Goal: Transaction & Acquisition: Purchase product/service

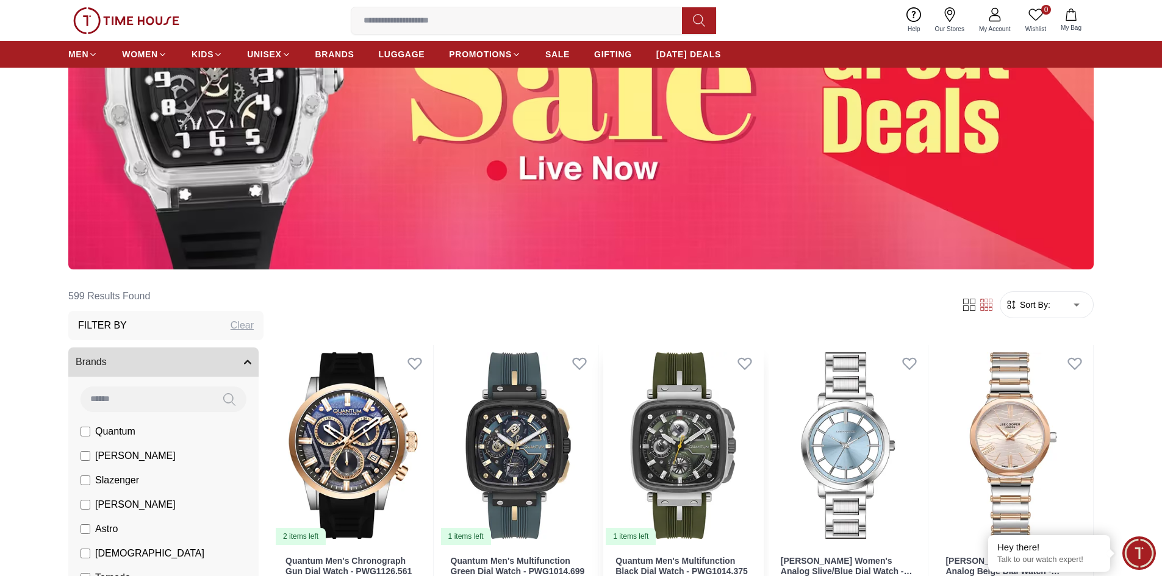
scroll to position [427, 0]
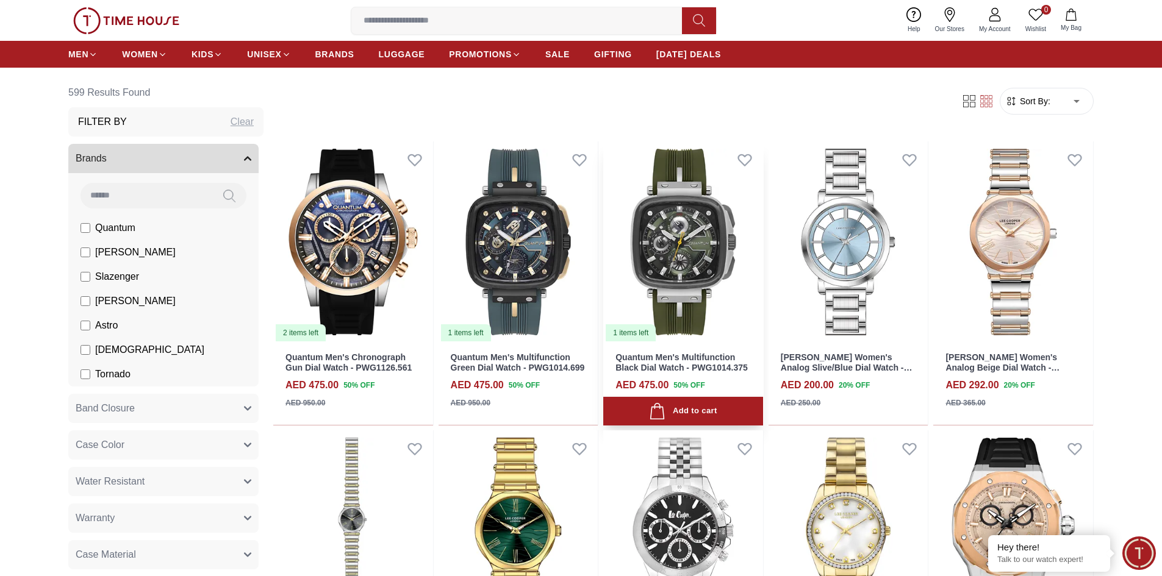
click at [717, 267] on img at bounding box center [683, 241] width 160 height 201
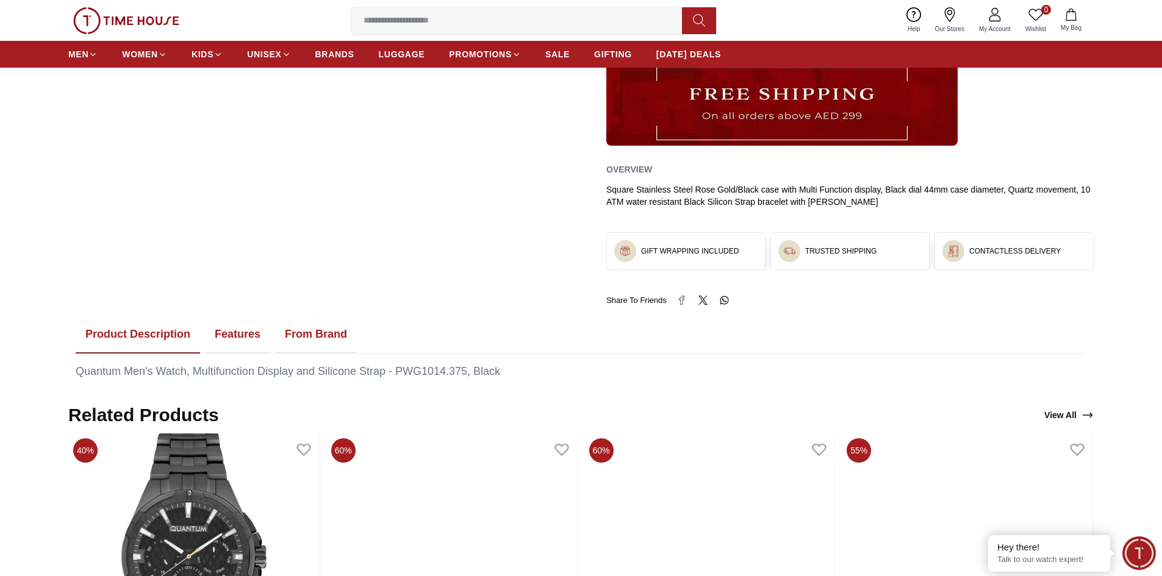
scroll to position [549, 0]
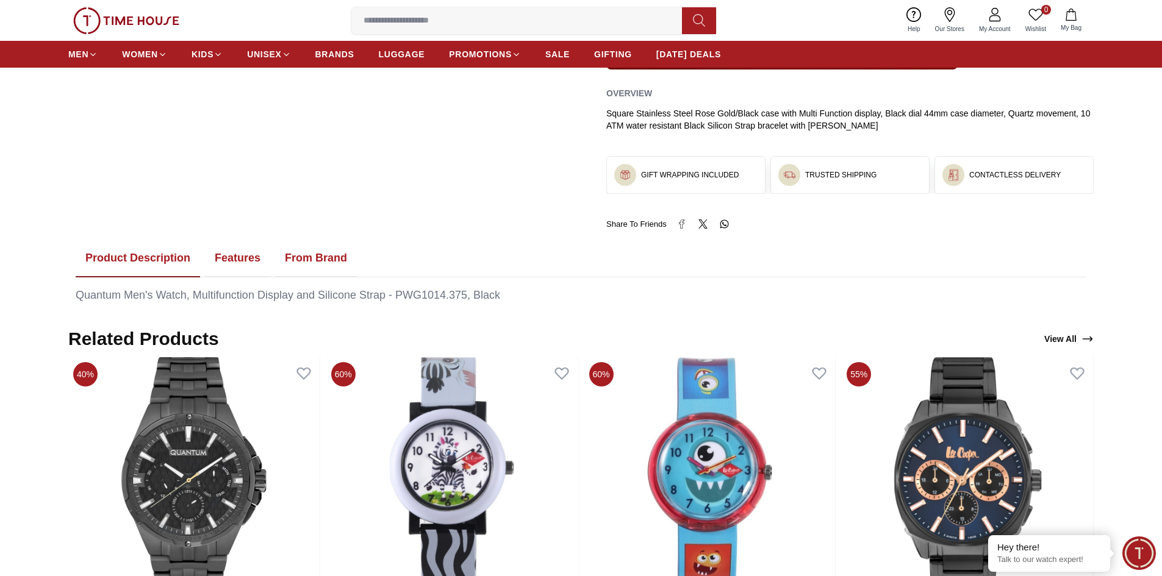
click at [323, 262] on button "From Brand" at bounding box center [316, 259] width 82 height 38
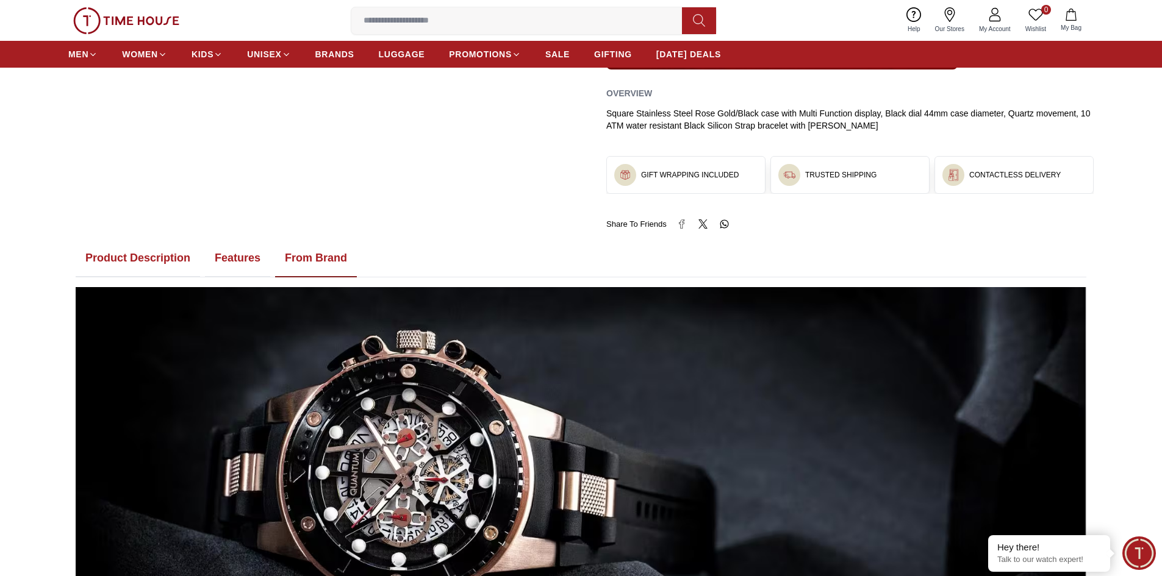
click at [241, 260] on button "Features" at bounding box center [237, 259] width 65 height 38
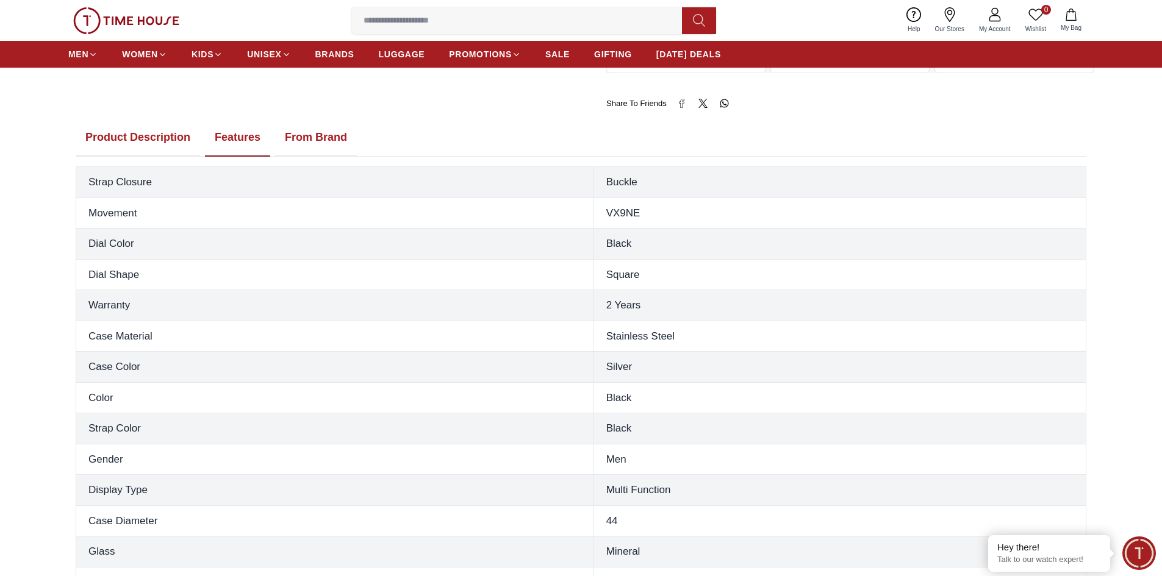
scroll to position [671, 0]
click at [329, 141] on button "From Brand" at bounding box center [316, 137] width 82 height 38
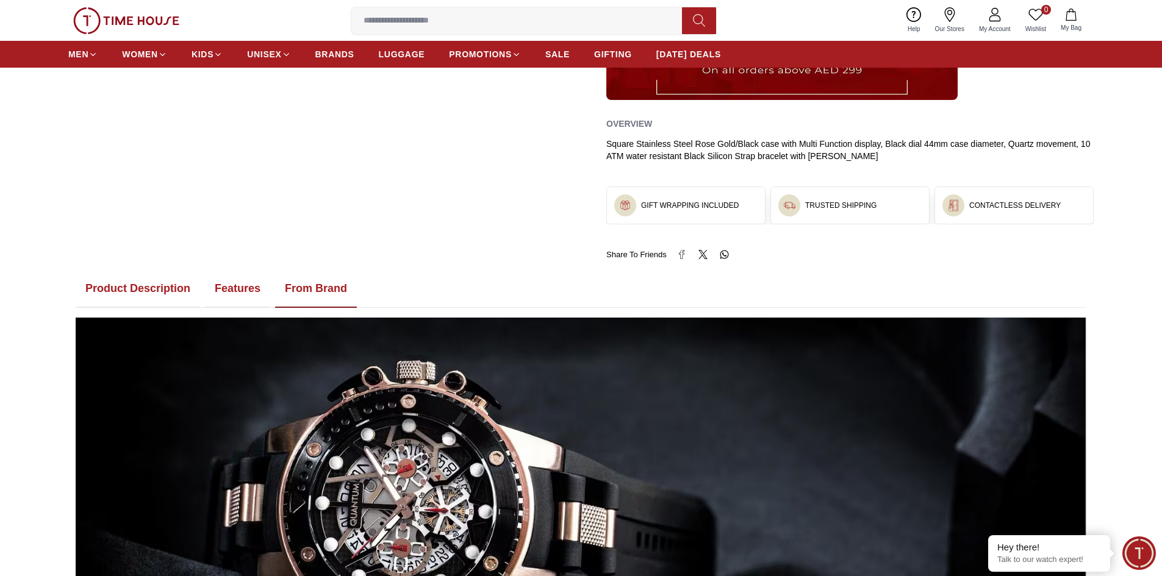
scroll to position [427, 0]
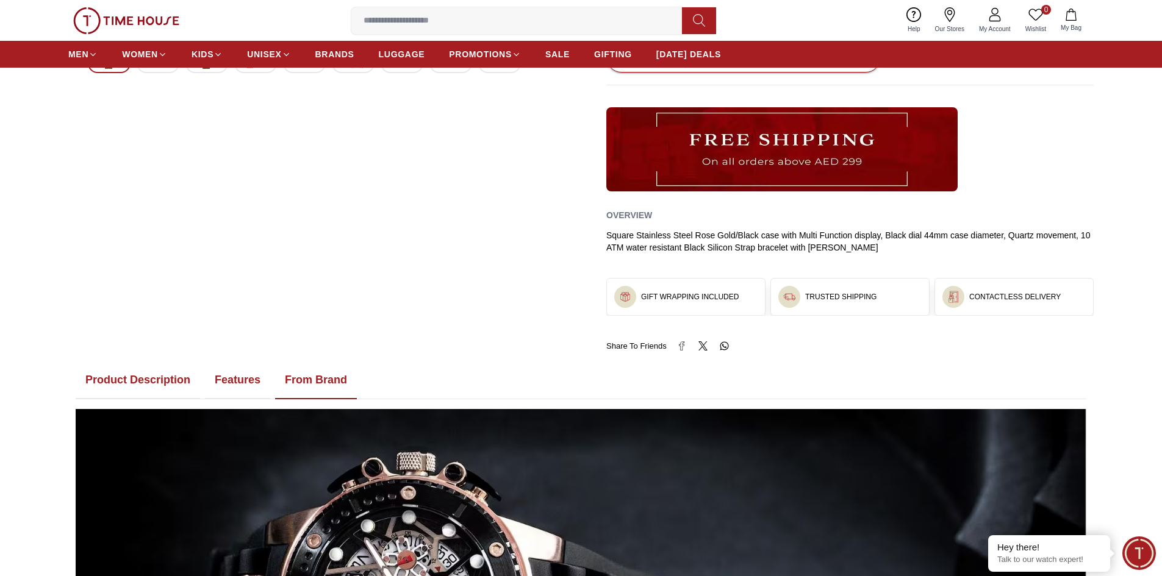
click at [230, 376] on button "Features" at bounding box center [237, 381] width 65 height 38
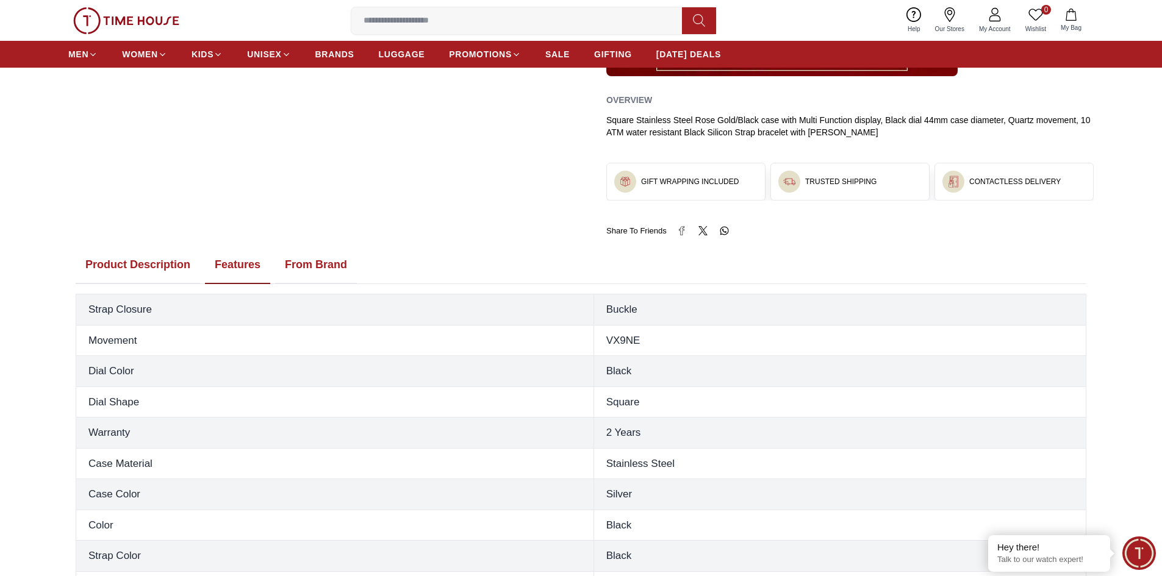
scroll to position [549, 0]
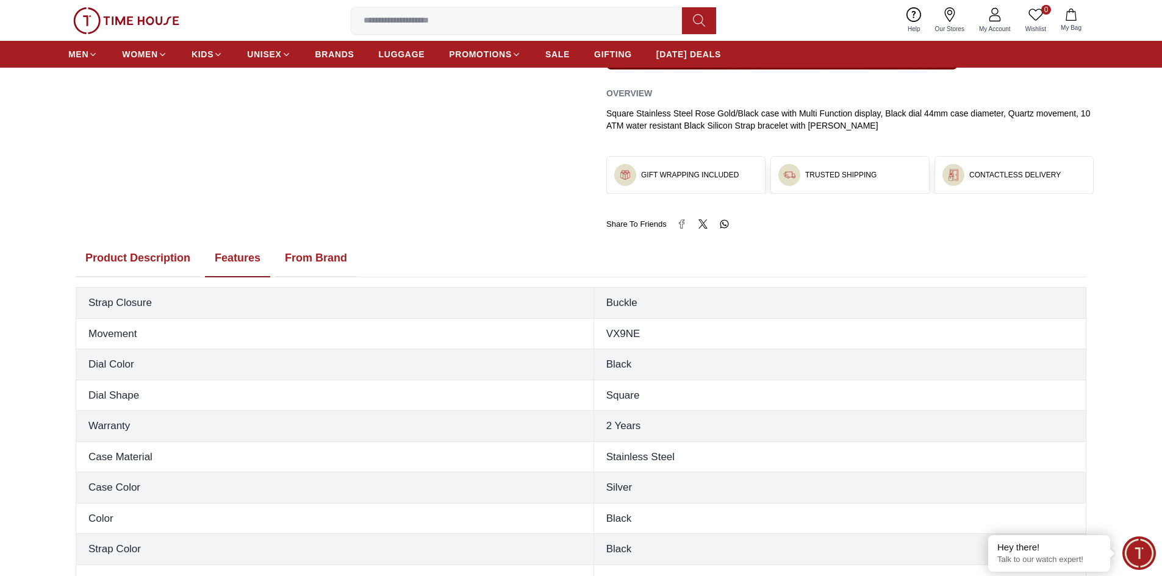
click at [223, 257] on button "Features" at bounding box center [237, 259] width 65 height 38
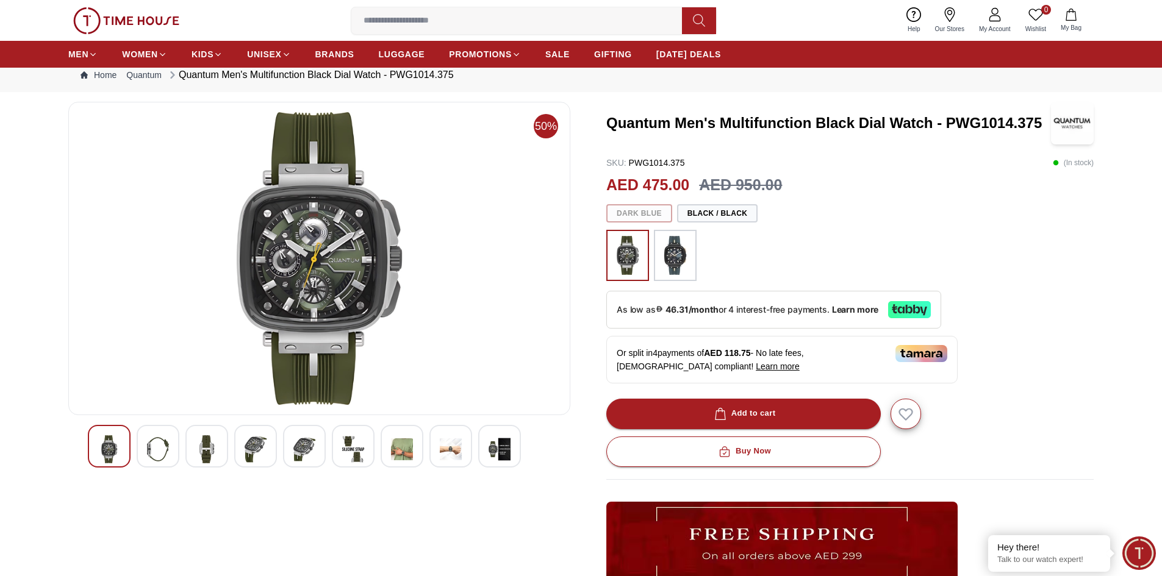
scroll to position [0, 0]
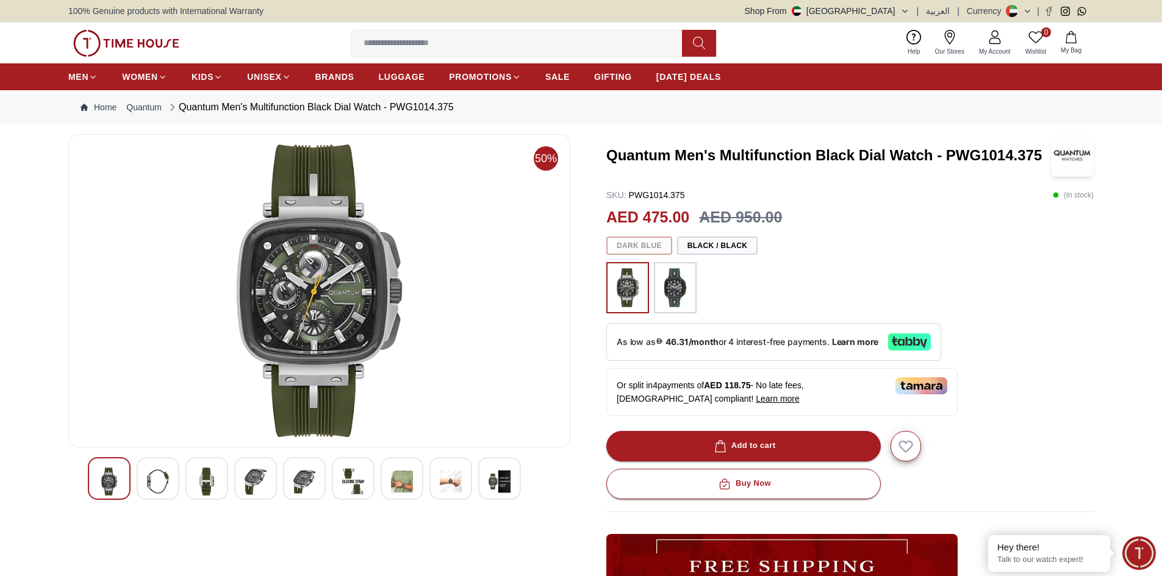
click at [833, 277] on div at bounding box center [849, 287] width 487 height 51
click at [116, 51] on img at bounding box center [126, 43] width 106 height 27
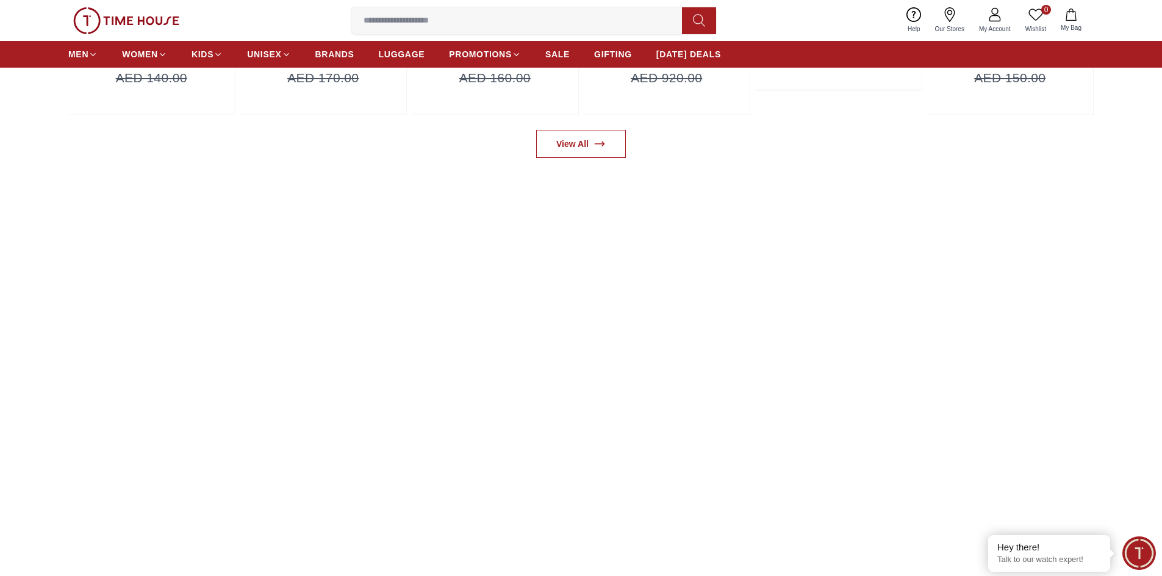
scroll to position [1220, 0]
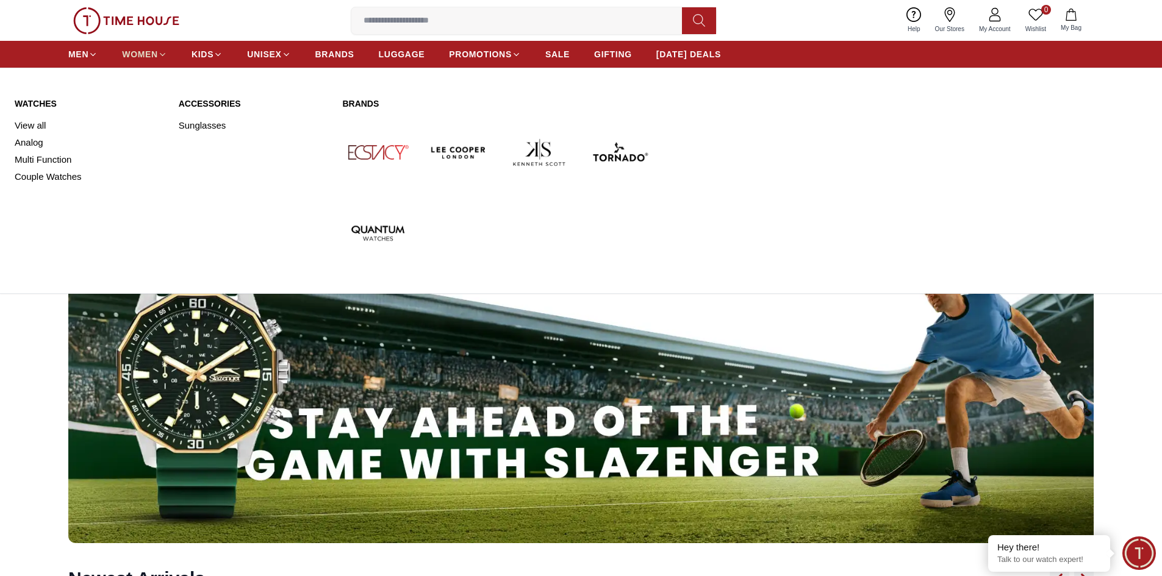
click at [141, 54] on span "WOMEN" at bounding box center [140, 54] width 36 height 12
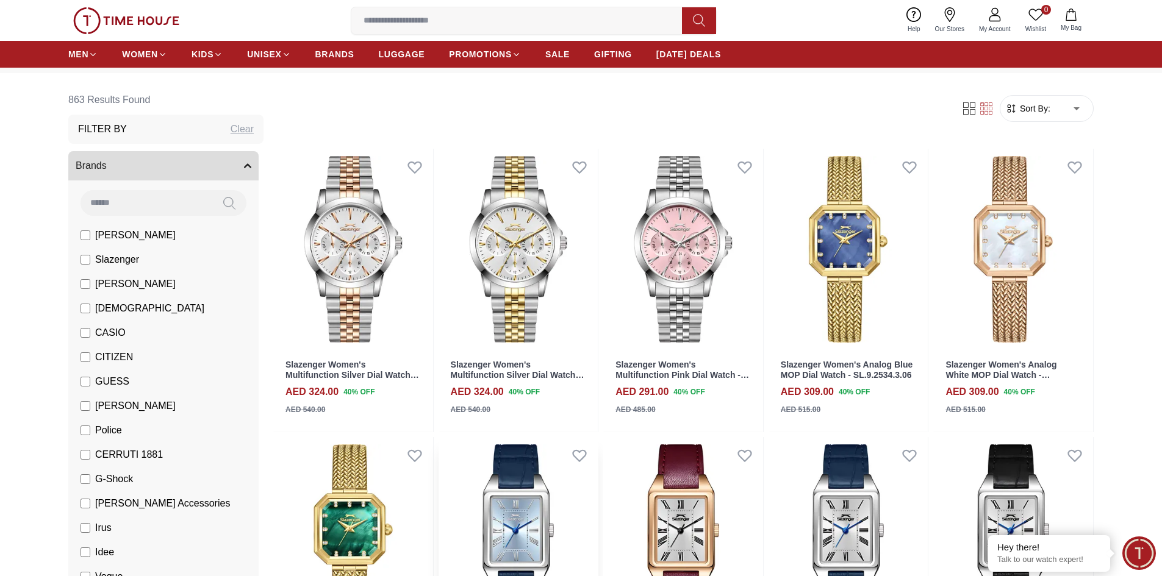
scroll to position [122, 0]
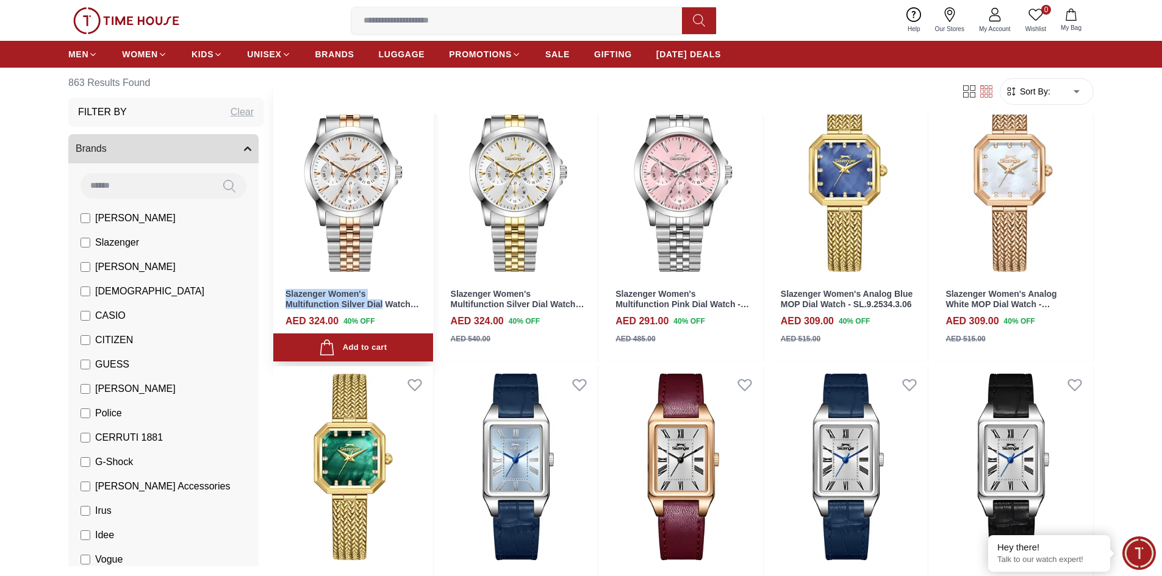
drag, startPoint x: 275, startPoint y: 292, endPoint x: 386, endPoint y: 302, distance: 111.5
click at [385, 303] on div "Slazenger Women's Multifunction Silver Dial Watch - SL.9.2553.2.07 AED 324.00 4…" at bounding box center [353, 320] width 160 height 83
copy link "Slazenger Women's Multifunction Silver Dial"
